Goal: Task Accomplishment & Management: Use online tool/utility

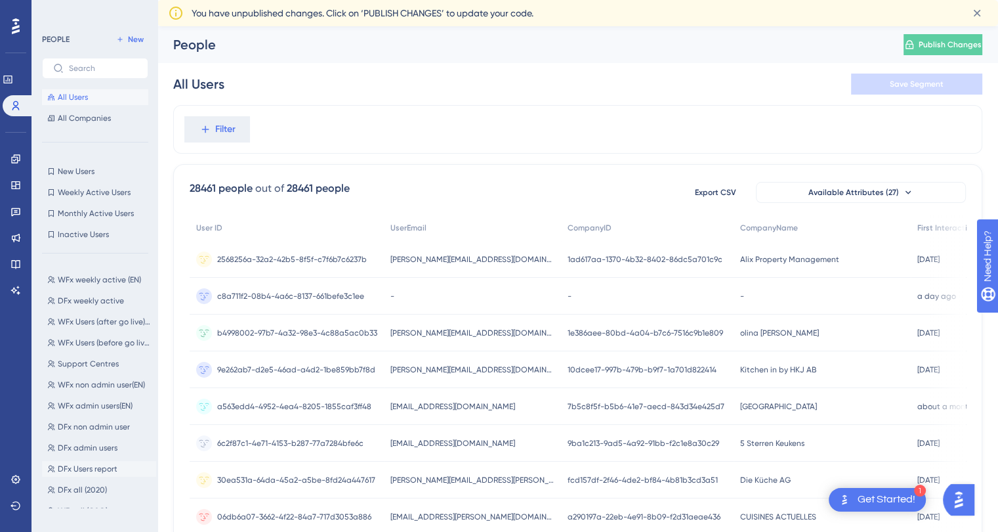
click at [113, 469] on span "DFx Users report" at bounding box center [88, 468] width 60 height 10
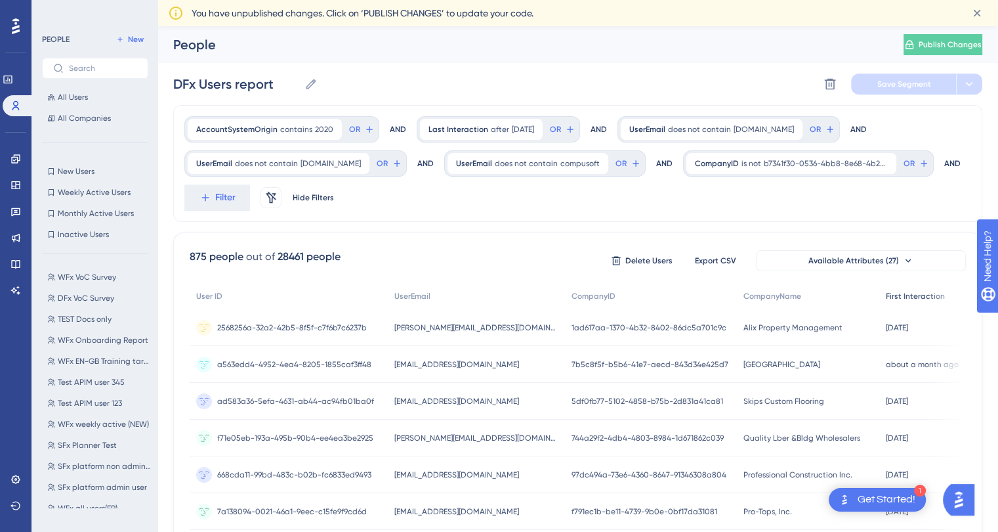
click at [890, 303] on div "First Interaction" at bounding box center [924, 296] width 91 height 27
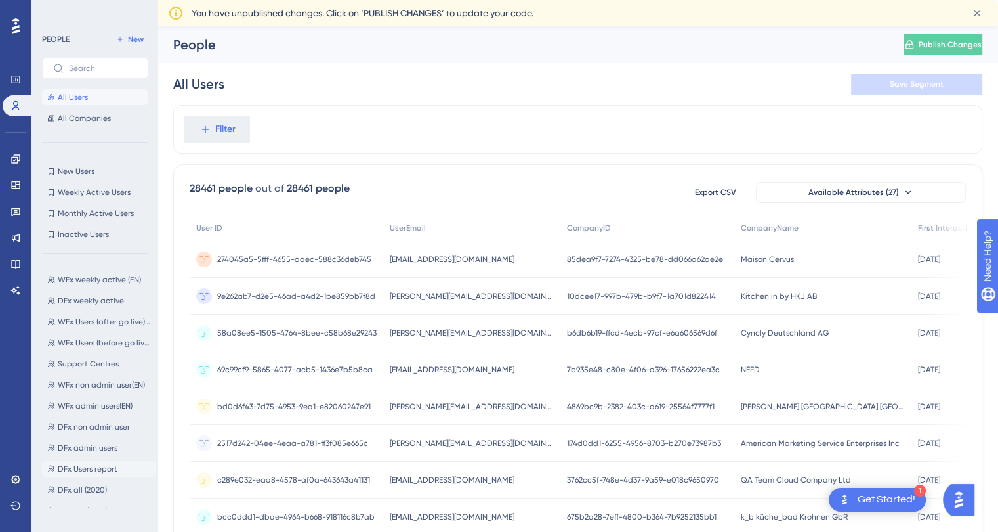
click at [100, 470] on span "DFx Users report" at bounding box center [88, 468] width 60 height 10
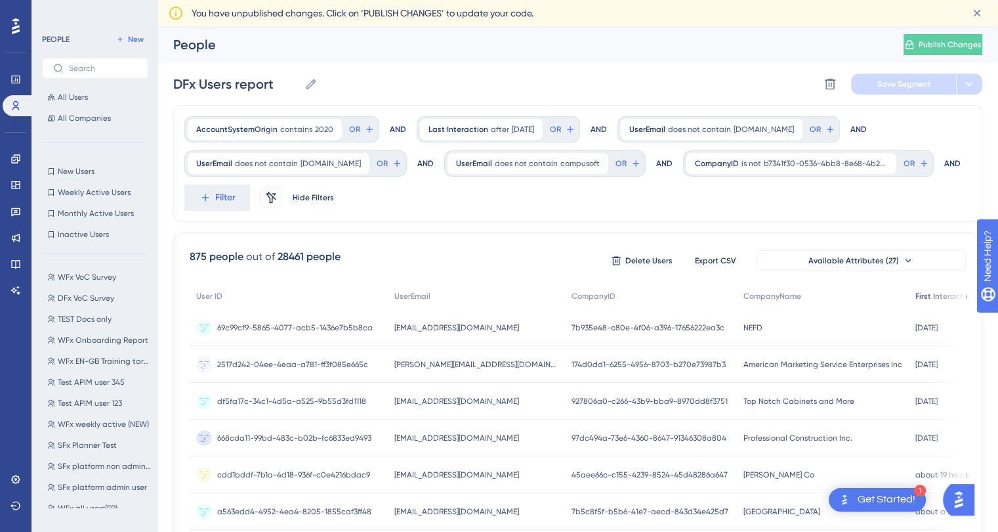
click at [915, 298] on span "First Interaction" at bounding box center [944, 296] width 59 height 10
